Goal: Information Seeking & Learning: Learn about a topic

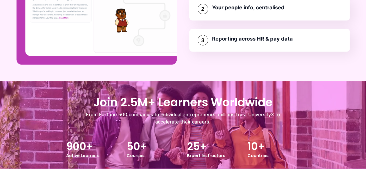
scroll to position [631, 0]
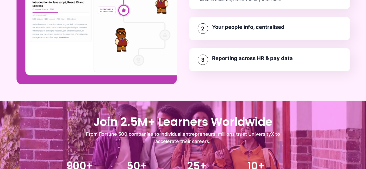
click at [239, 25] on div "1 Gamified Learning Experience Cut 90% of payroll admin vs. legacy tools or out…" at bounding box center [269, 21] width 160 height 101
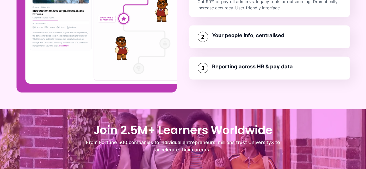
scroll to position [590, 0]
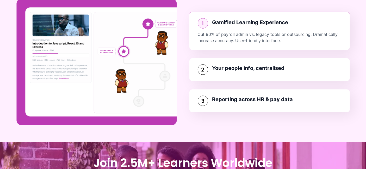
click at [237, 66] on h3 "Your people info, centralised" at bounding box center [248, 68] width 72 height 7
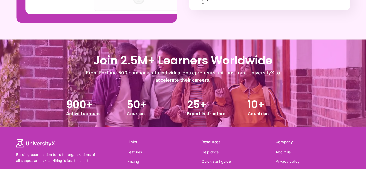
scroll to position [746, 0]
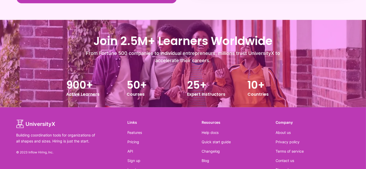
scroll to position [852, 0]
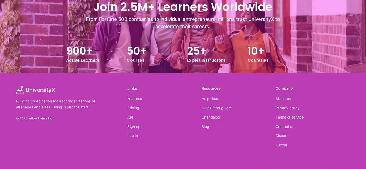
click at [36, 109] on p "Building coordination tools for organizations of all shapes and sizes. Hiring i…" at bounding box center [57, 104] width 83 height 12
click at [39, 118] on p "© 2023 Inflow Hiring, Inc." at bounding box center [71, 118] width 111 height 4
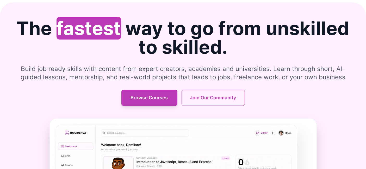
scroll to position [0, 0]
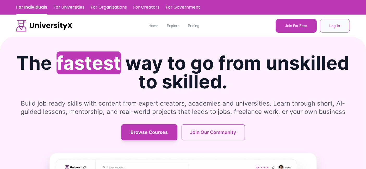
click at [331, 27] on button "Log In" at bounding box center [335, 26] width 30 height 14
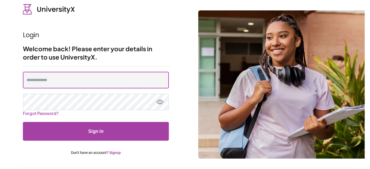
type input "**********"
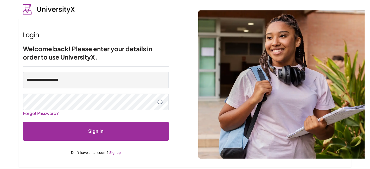
click at [93, 124] on button "Sign in" at bounding box center [96, 131] width 146 height 19
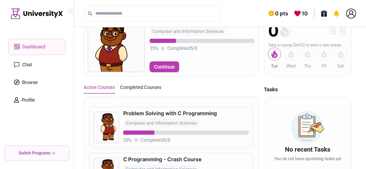
scroll to position [42, 0]
click at [165, 68] on button "Continue" at bounding box center [164, 67] width 29 height 10
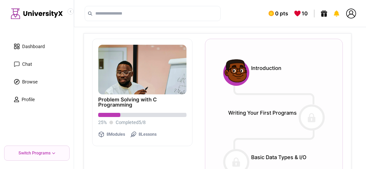
click at [236, 75] on img at bounding box center [234, 72] width 29 height 29
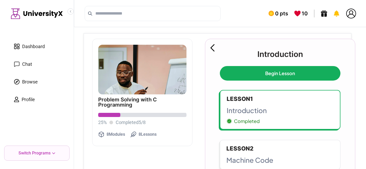
click at [214, 47] on icon at bounding box center [212, 47] width 4 height 7
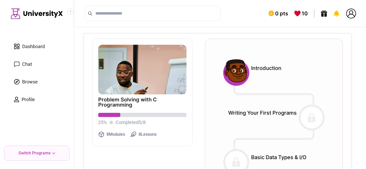
click at [26, 44] on span "Dashboard" at bounding box center [33, 46] width 23 height 7
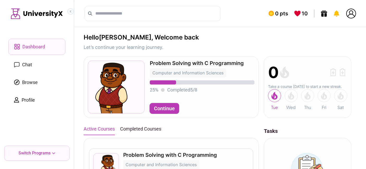
click at [71, 11] on icon "Collapse sidebar" at bounding box center [70, 11] width 3 height 3
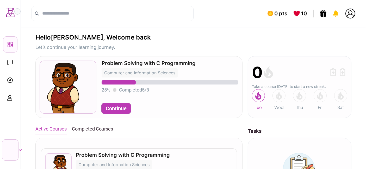
click at [18, 12] on icon "Expand sidebar" at bounding box center [17, 11] width 3 height 3
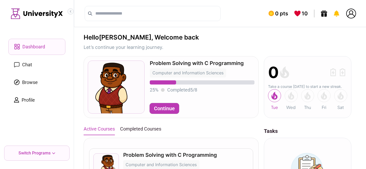
click at [70, 10] on icon "Collapse sidebar" at bounding box center [70, 11] width 3 height 3
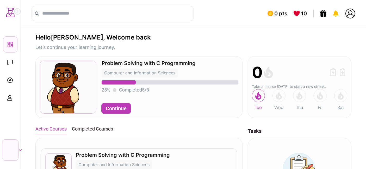
click at [19, 11] on icon "Expand sidebar" at bounding box center [17, 11] width 3 height 3
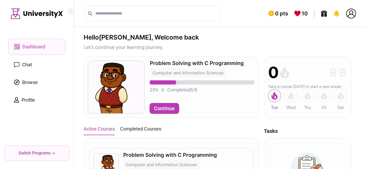
click at [71, 12] on icon "Collapse sidebar" at bounding box center [70, 11] width 3 height 3
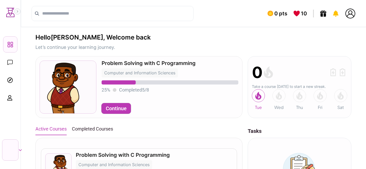
click at [18, 11] on icon "Expand sidebar" at bounding box center [17, 11] width 3 height 3
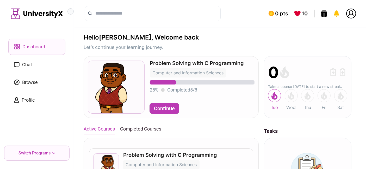
click at [69, 11] on icon "Collapse sidebar" at bounding box center [70, 11] width 3 height 3
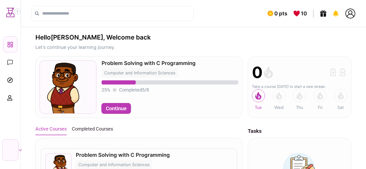
click at [17, 13] on icon "Expand sidebar" at bounding box center [17, 11] width 3 height 3
click at [18, 12] on icon "Expand sidebar" at bounding box center [17, 11] width 3 height 3
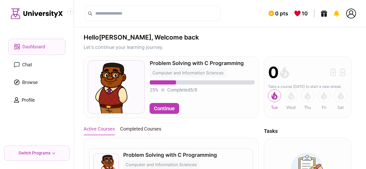
click at [172, 109] on button "Continue" at bounding box center [164, 108] width 29 height 10
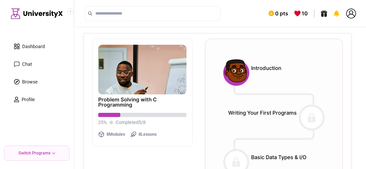
click at [237, 80] on img at bounding box center [234, 72] width 29 height 29
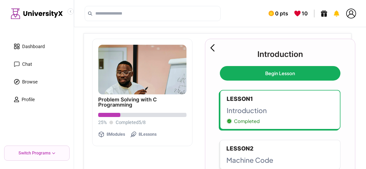
scroll to position [74, 0]
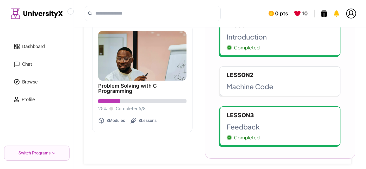
click at [251, 84] on p "Machine Code" at bounding box center [279, 86] width 107 height 10
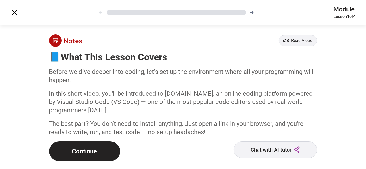
click at [86, 150] on button "Continue" at bounding box center [84, 152] width 71 height 20
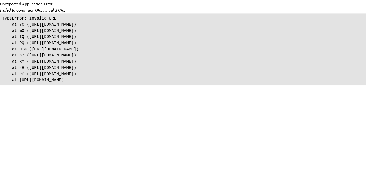
scroll to position [74, 0]
